Goal: Communication & Community: Participate in discussion

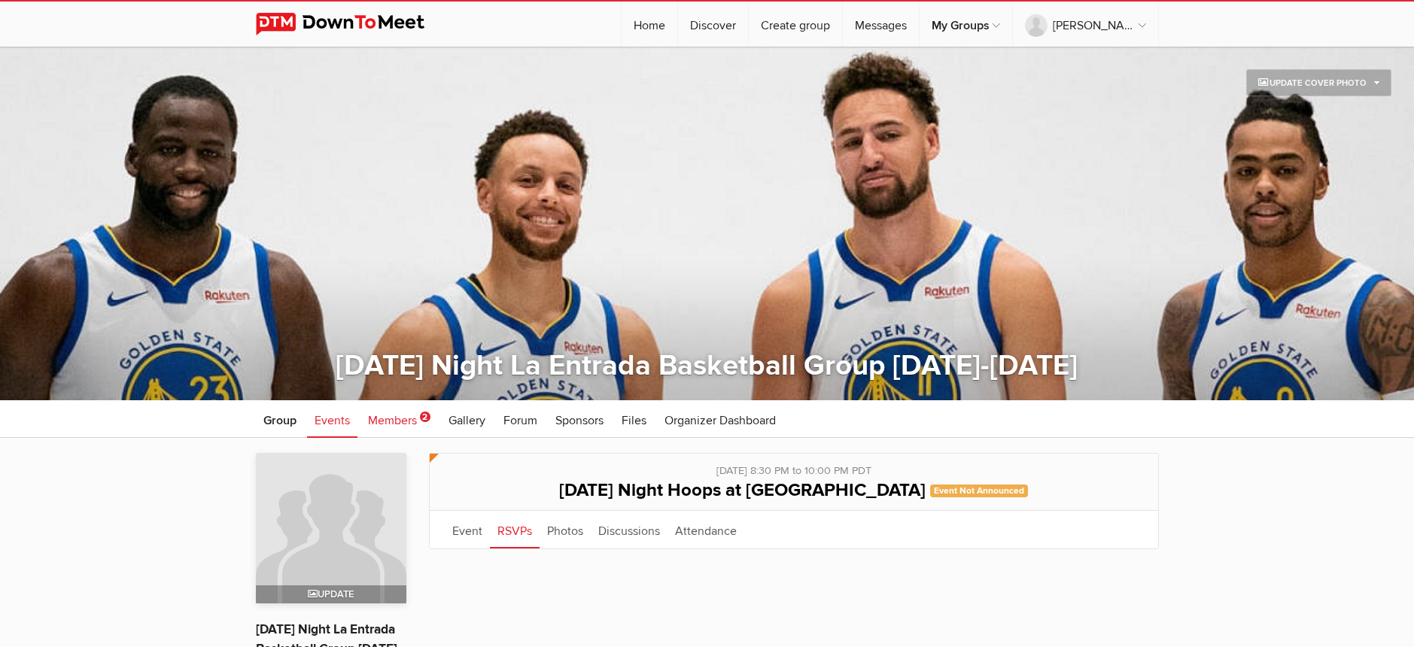
click at [415, 420] on span "Members" at bounding box center [392, 420] width 49 height 15
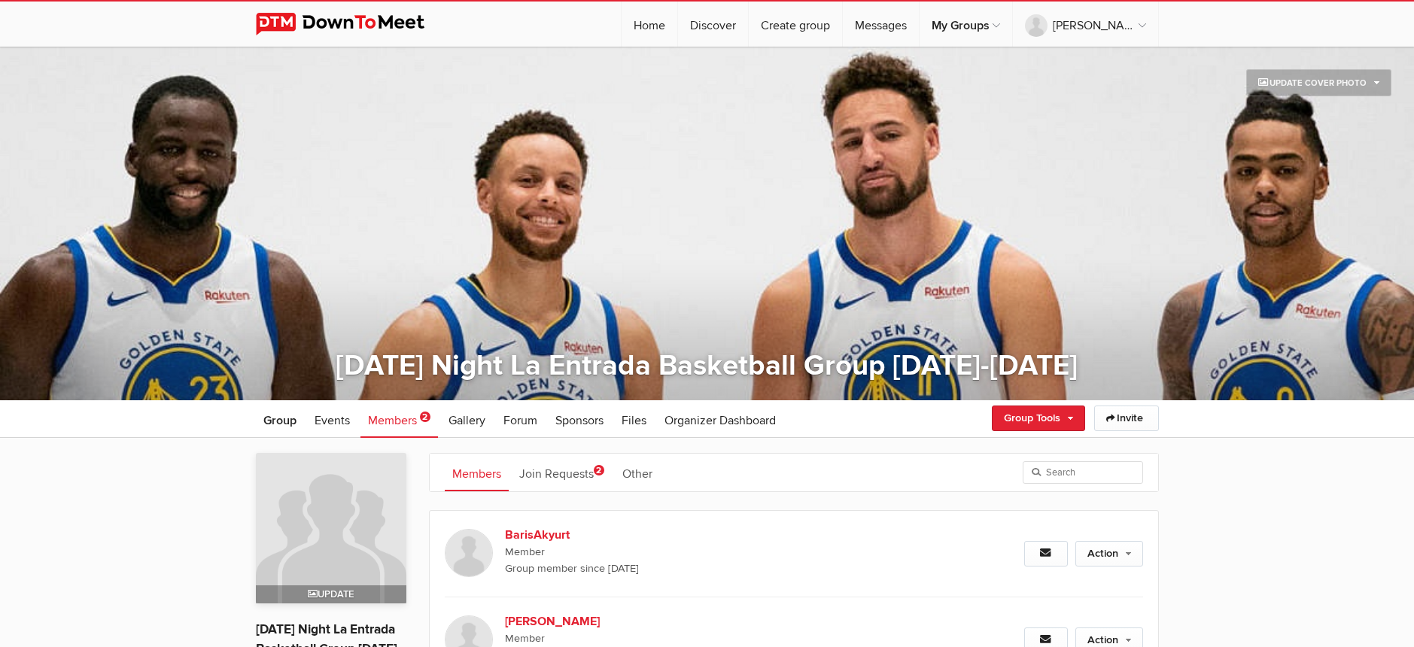
scroll to position [24, 0]
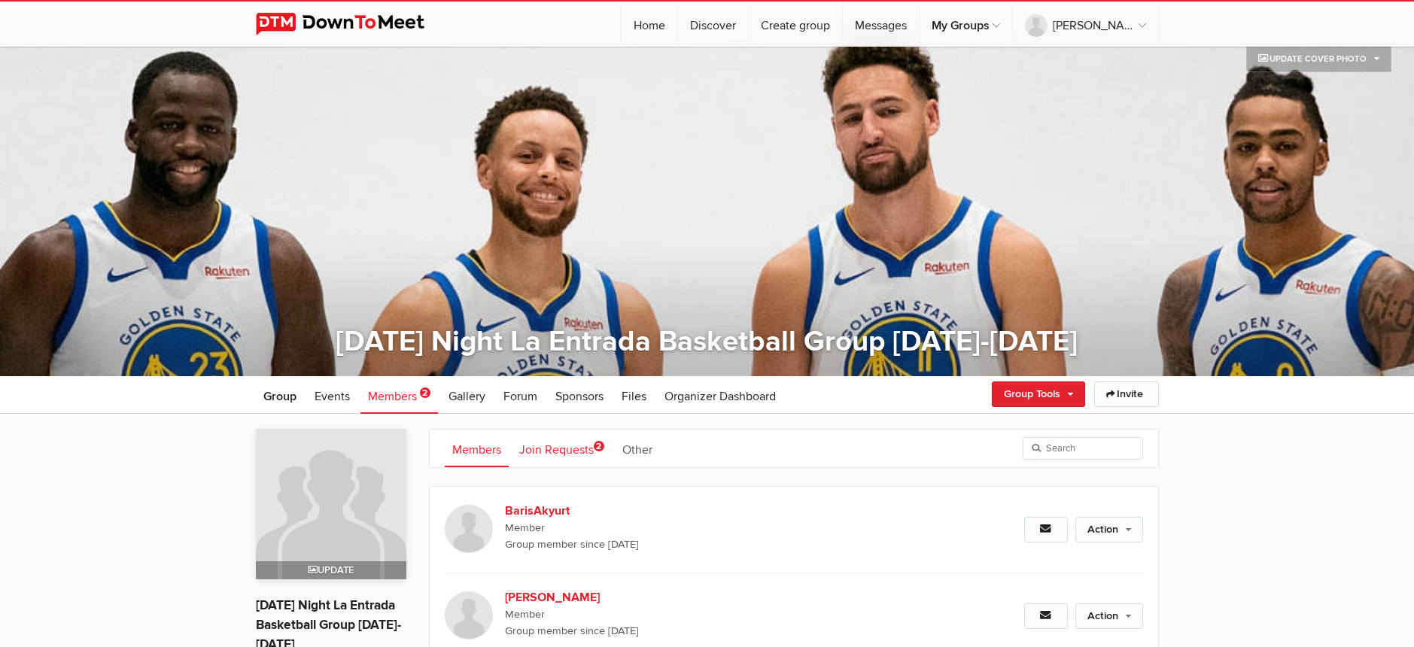
click at [549, 443] on link "Join Requests 2" at bounding box center [562, 449] width 100 height 38
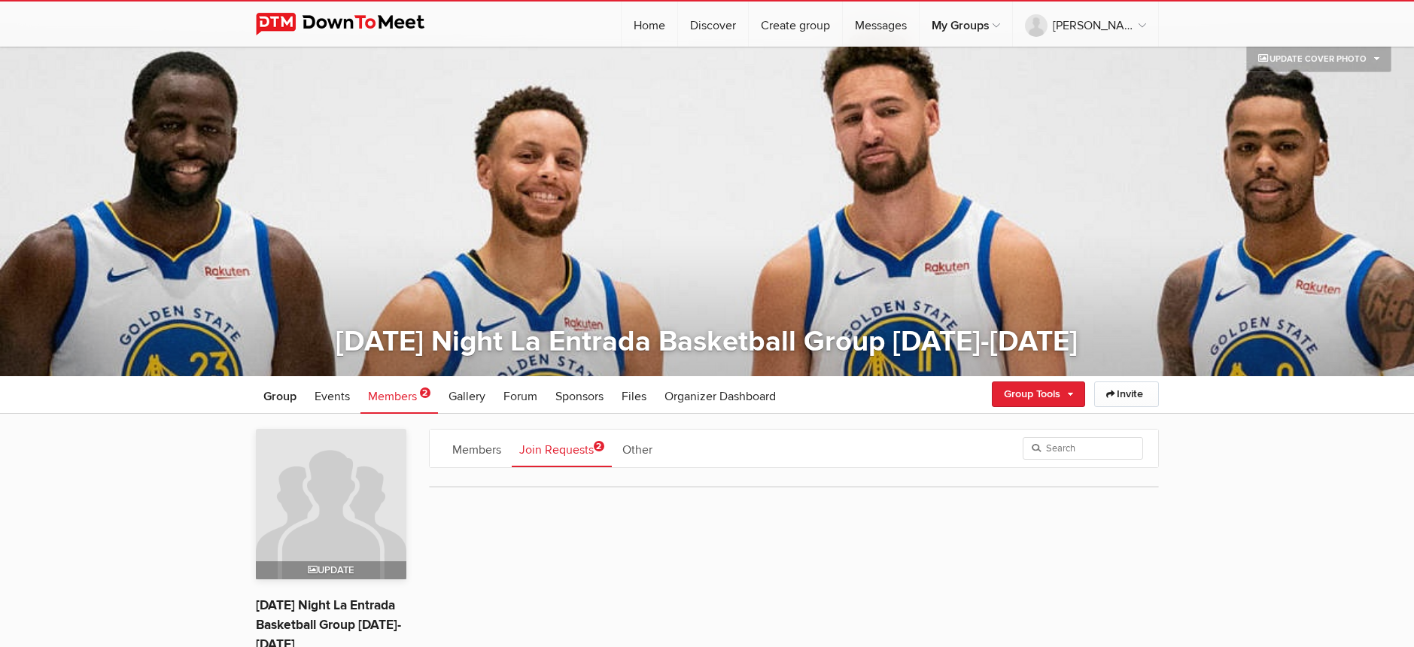
click at [597, 445] on span "2" at bounding box center [599, 446] width 11 height 11
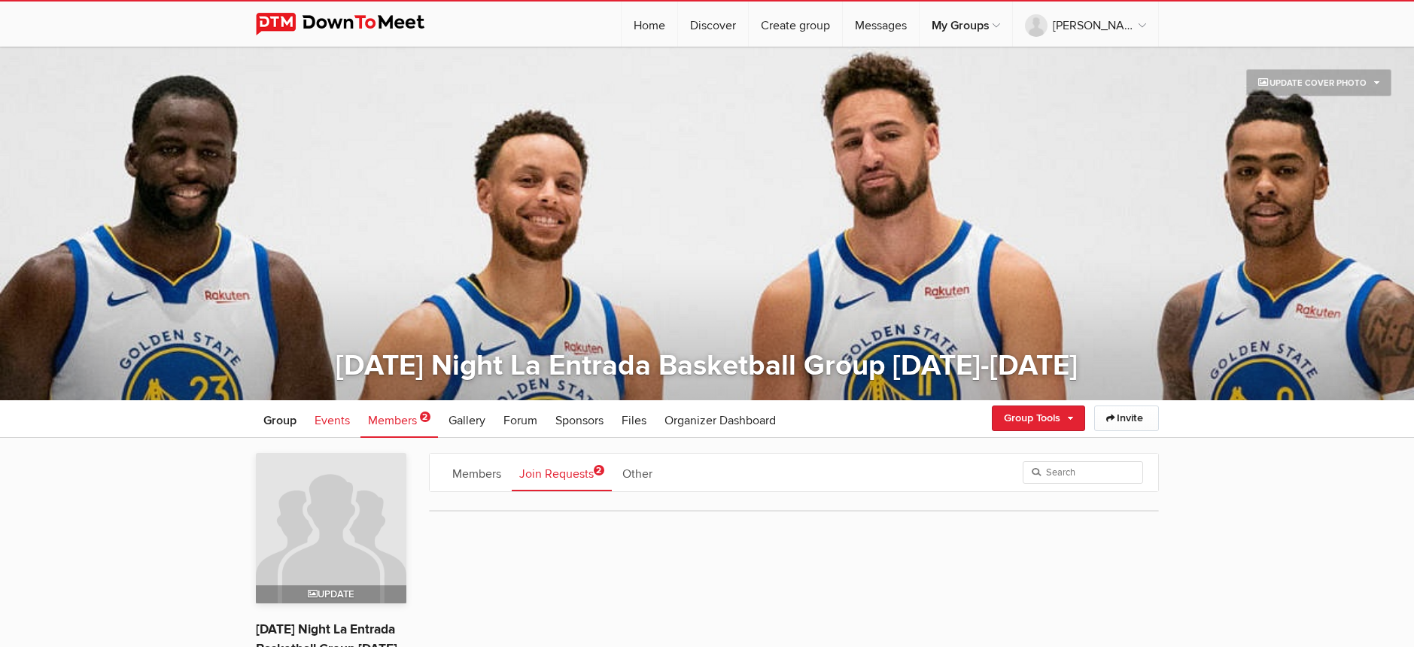
click at [334, 413] on span "Events" at bounding box center [331, 420] width 35 height 15
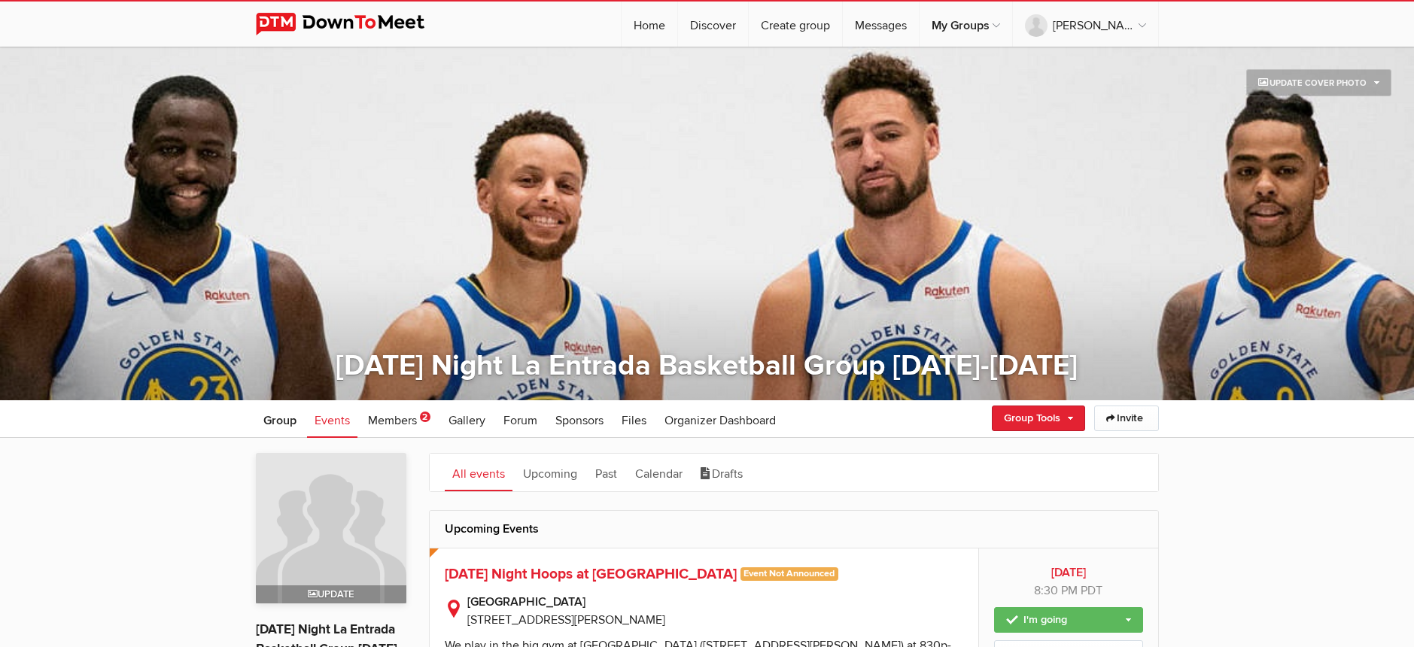
scroll to position [286, 0]
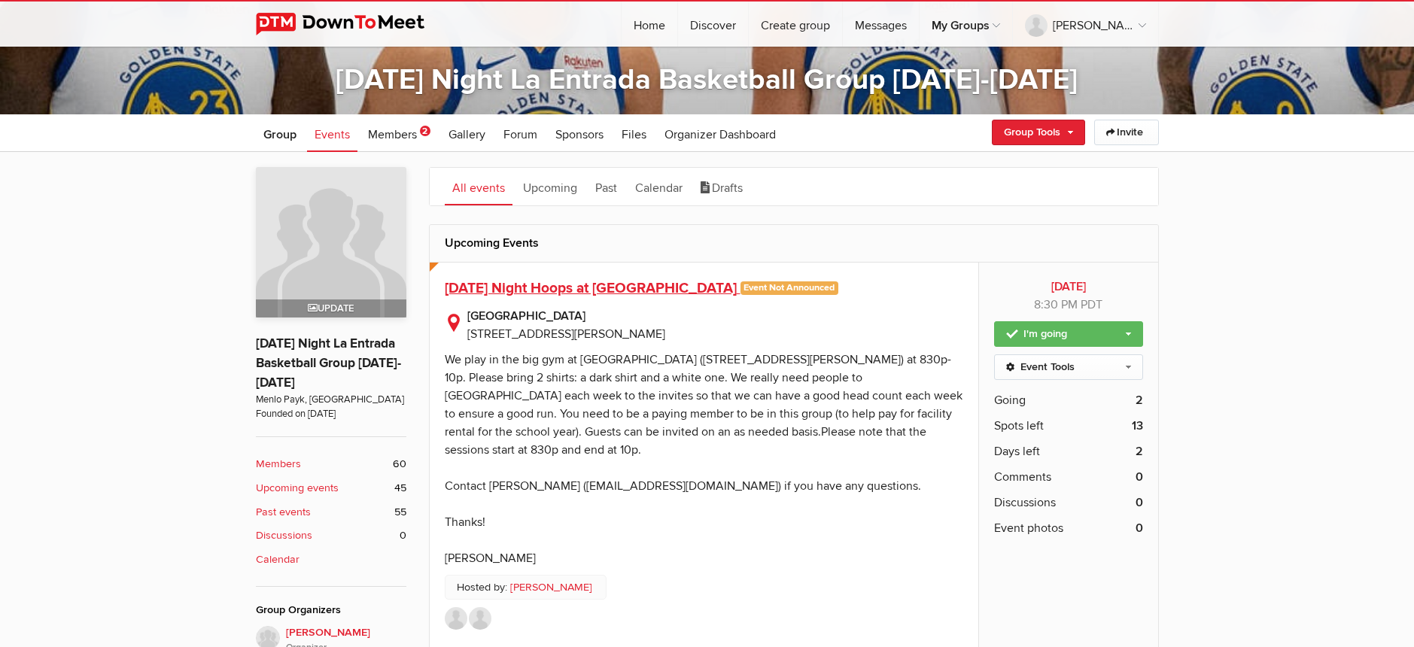
click at [624, 289] on span "[DATE] Night Hoops at [GEOGRAPHIC_DATA]" at bounding box center [591, 288] width 292 height 18
